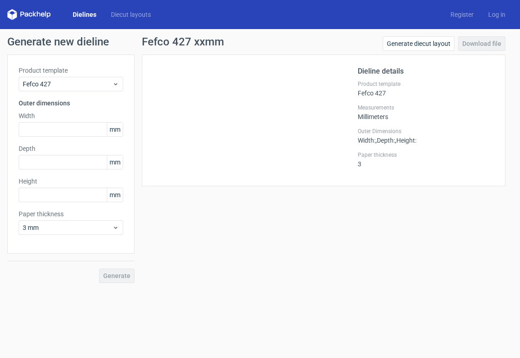
click at [86, 14] on link "Dielines" at bounding box center [84, 14] width 38 height 9
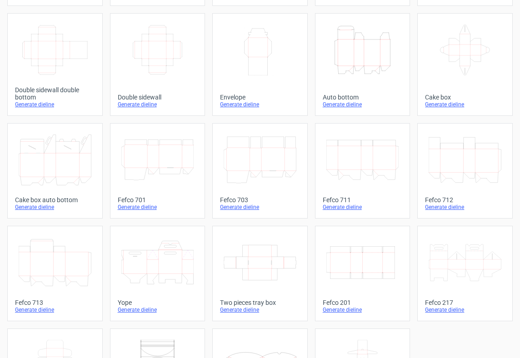
scroll to position [147, 0]
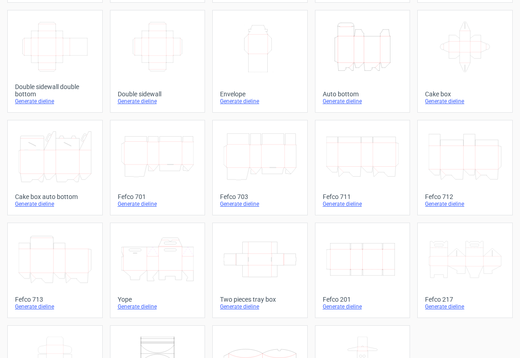
click at [248, 204] on div "Generate dieline" at bounding box center [260, 203] width 80 height 7
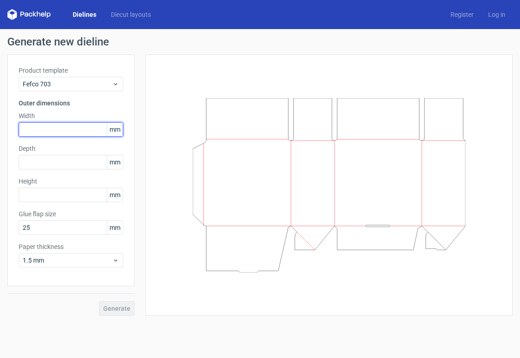
click at [60, 133] on input "text" at bounding box center [71, 129] width 105 height 15
click at [29, 130] on input "310" at bounding box center [71, 129] width 105 height 15
type input "3"
type input "160"
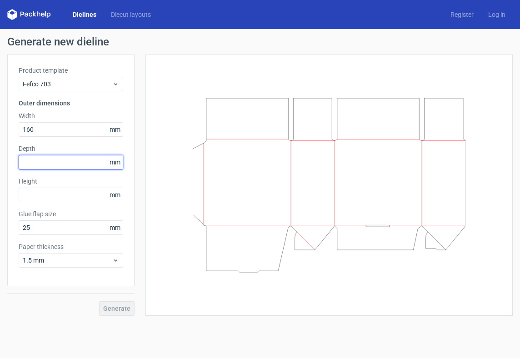
click at [58, 161] on input "text" at bounding box center [71, 162] width 105 height 15
type input "120"
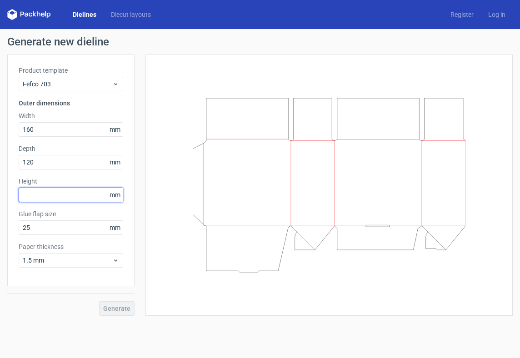
click at [66, 193] on input "text" at bounding box center [71, 195] width 105 height 15
type input "60"
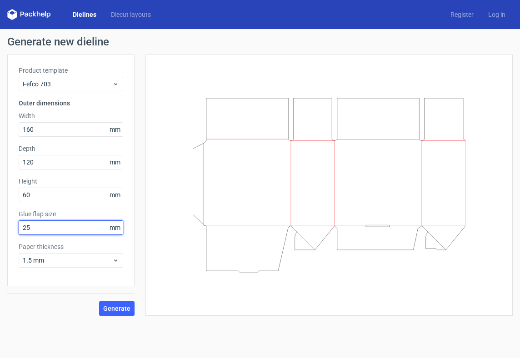
click at [34, 229] on input "25" at bounding box center [71, 227] width 105 height 15
type input "20"
click at [113, 307] on span "Generate" at bounding box center [116, 308] width 27 height 6
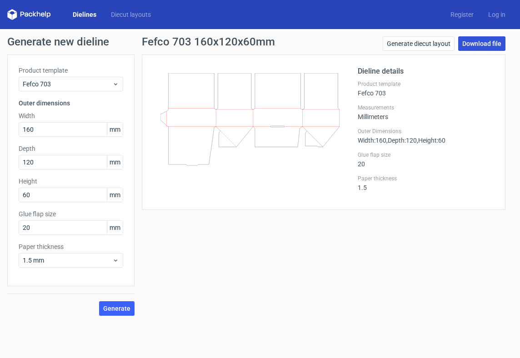
click at [478, 48] on link "Download file" at bounding box center [481, 43] width 47 height 15
